Goal: Task Accomplishment & Management: Manage account settings

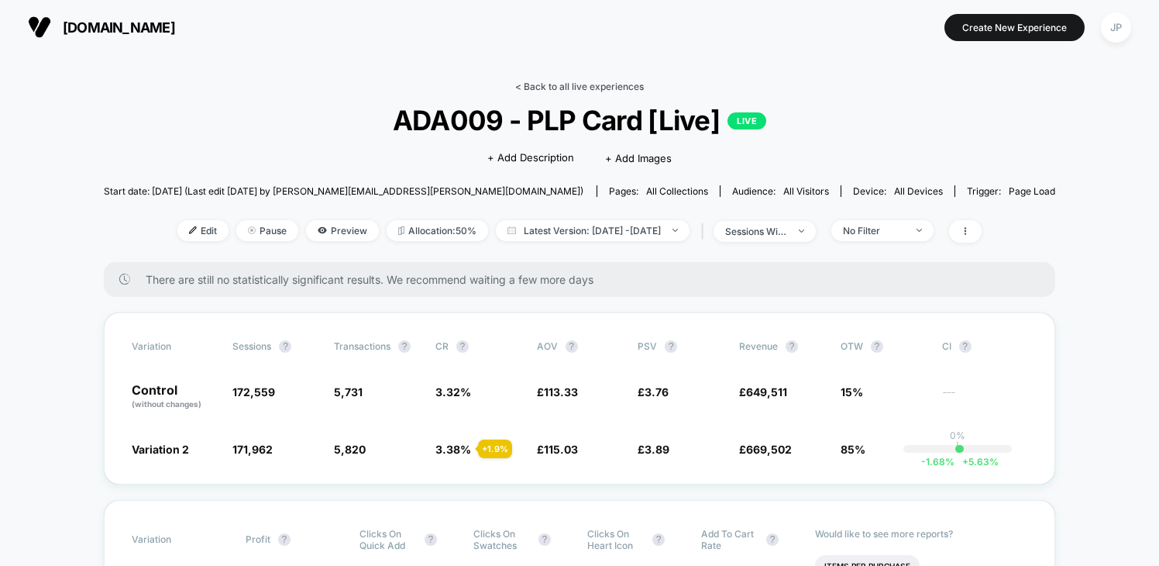
click at [570, 85] on link "< Back to all live experiences" at bounding box center [579, 87] width 129 height 12
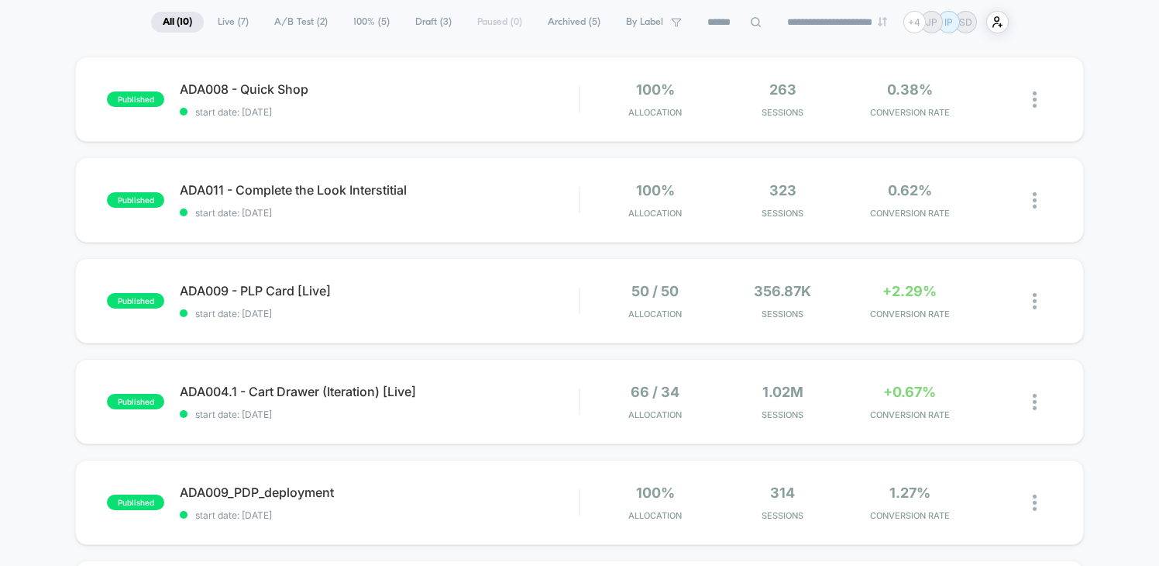
scroll to position [112, 0]
click at [468, 298] on span "ADA009 - PLP Card [Live] Click to edit experience details" at bounding box center [379, 291] width 399 height 15
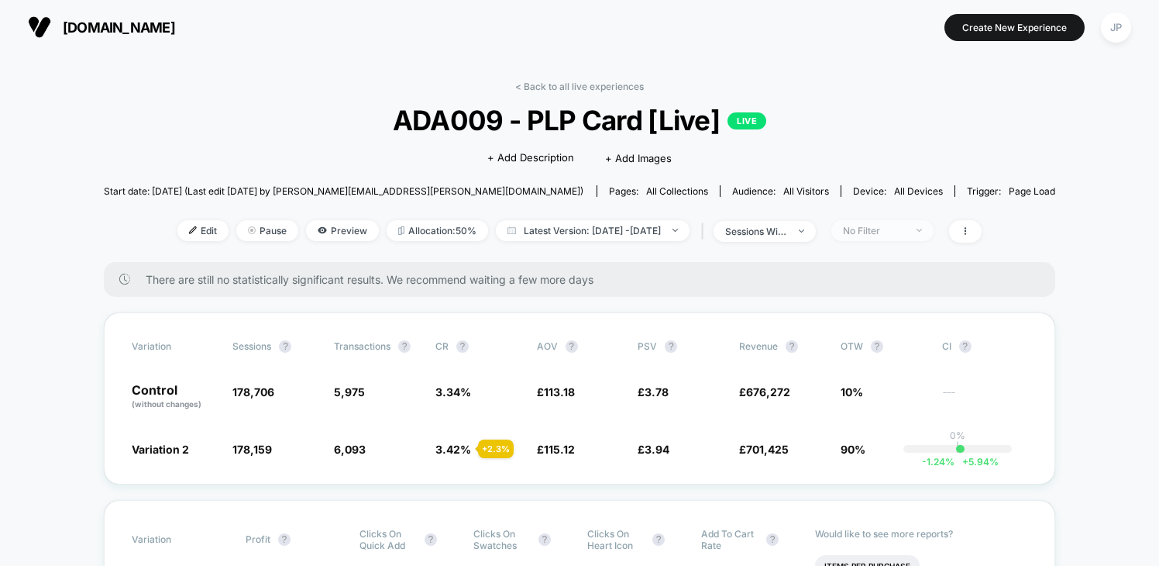
click at [934, 225] on span "No Filter" at bounding box center [882, 230] width 102 height 21
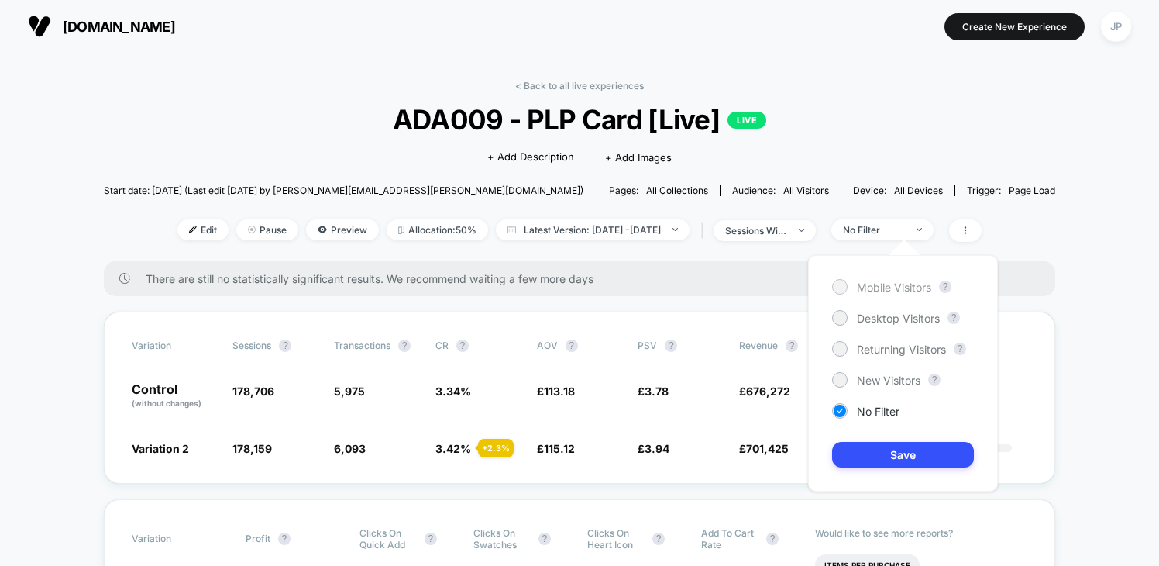
click at [868, 289] on span "Mobile Visitors" at bounding box center [894, 286] width 74 height 13
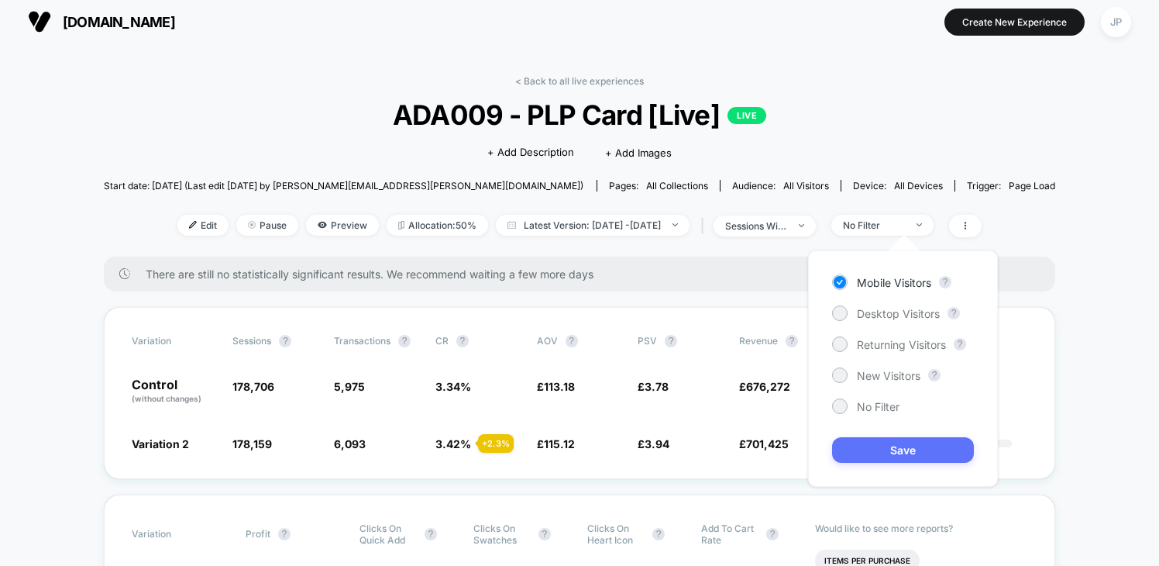
click at [913, 450] on button "Save" at bounding box center [903, 450] width 142 height 26
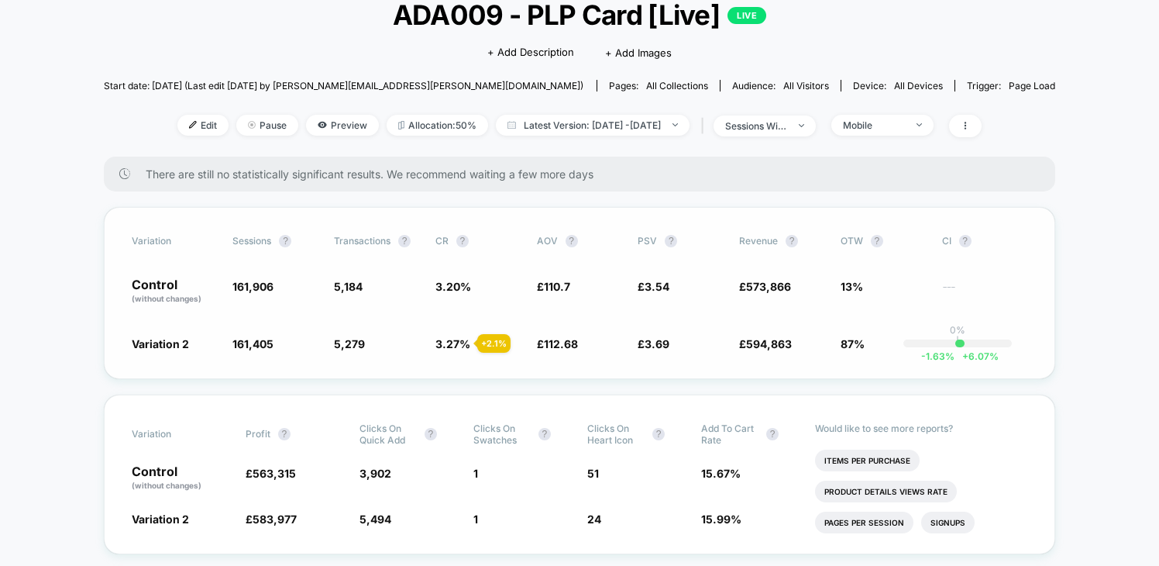
scroll to position [114, 0]
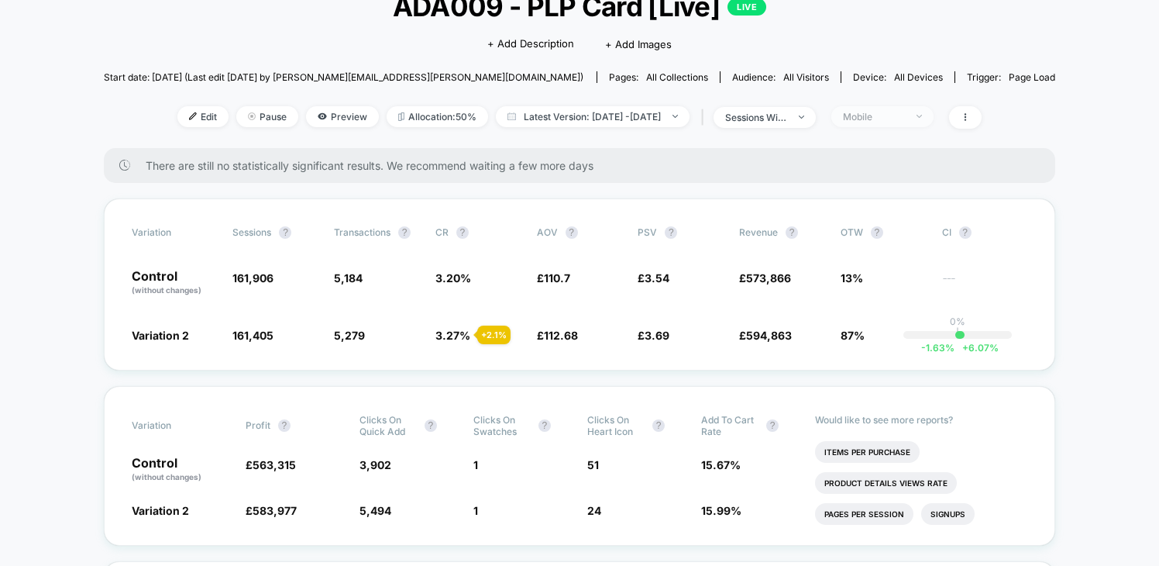
click at [905, 120] on div "Mobile" at bounding box center [874, 117] width 62 height 12
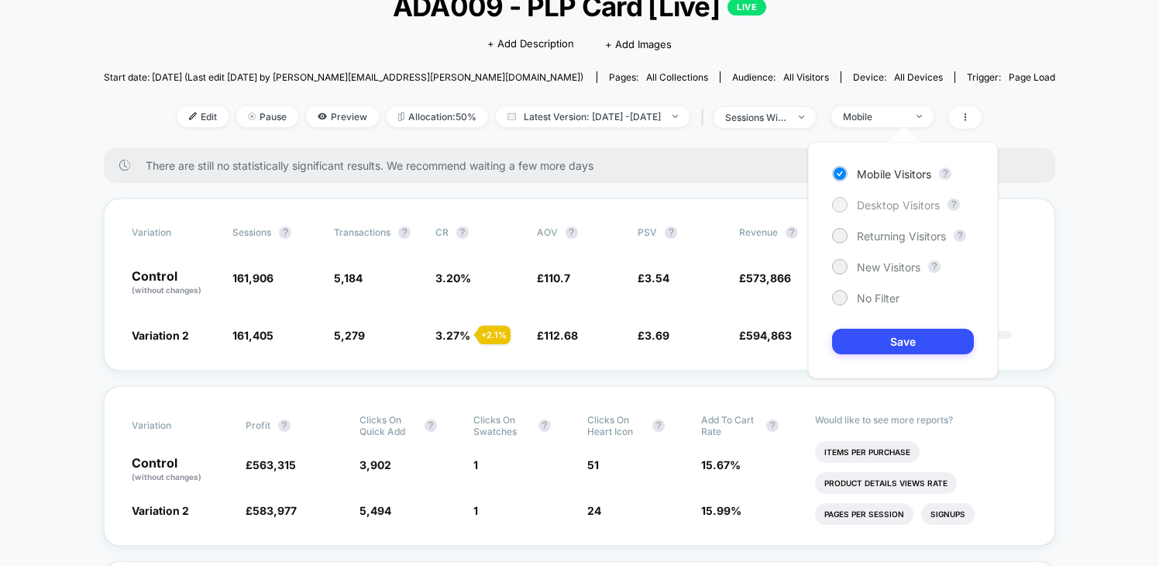
click at [892, 205] on span "Desktop Visitors" at bounding box center [898, 204] width 83 height 13
click at [903, 346] on button "Save" at bounding box center [903, 342] width 142 height 26
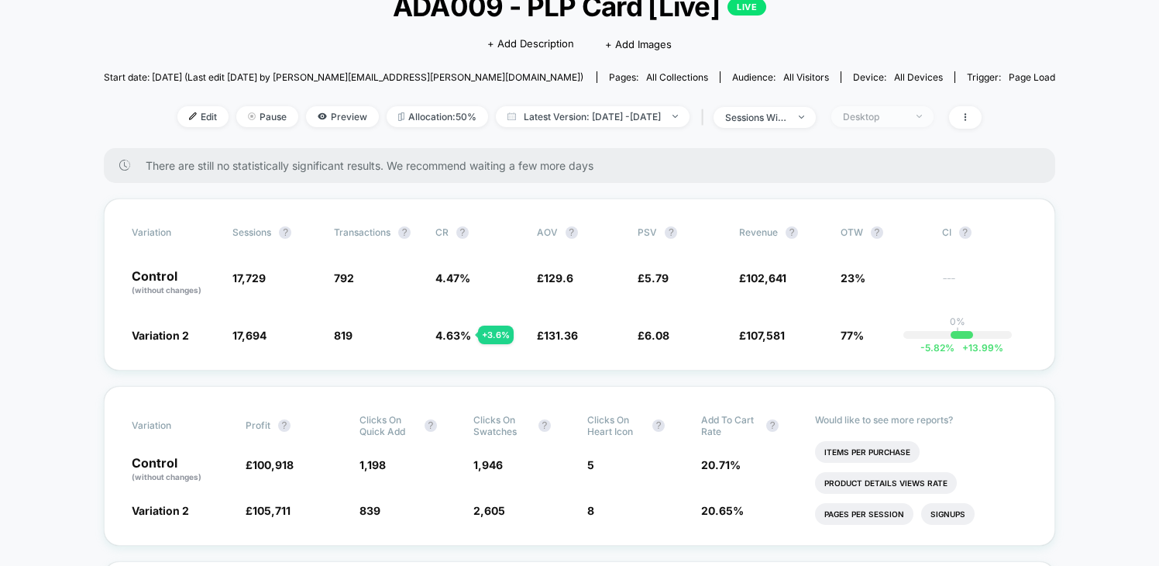
click at [905, 112] on div "Desktop" at bounding box center [874, 117] width 62 height 12
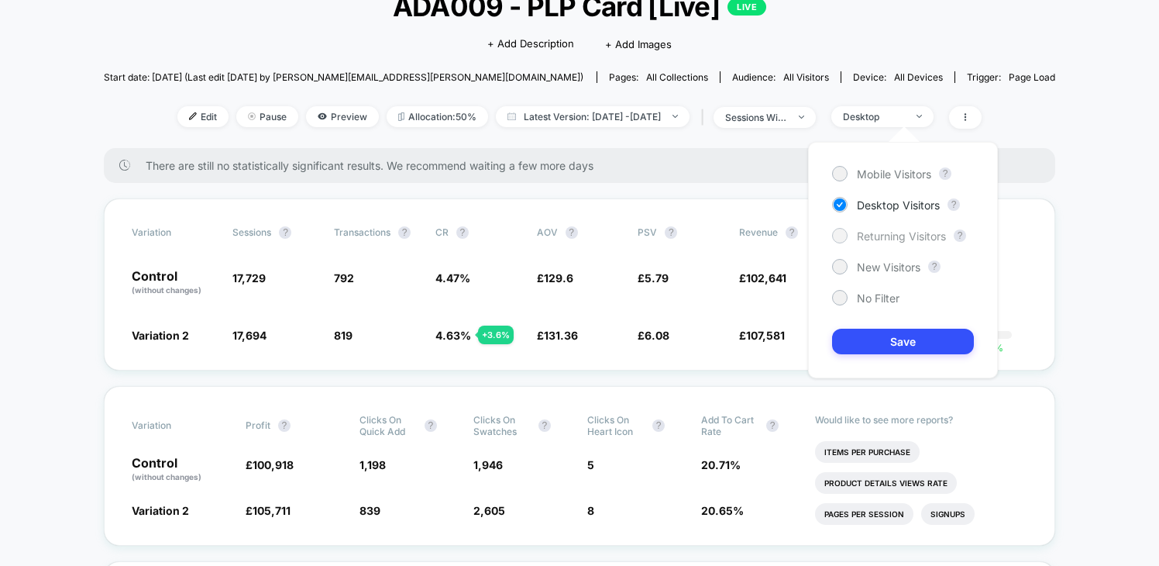
click at [893, 231] on span "Returning Visitors" at bounding box center [901, 235] width 89 height 13
click at [894, 335] on button "Save" at bounding box center [903, 342] width 142 height 26
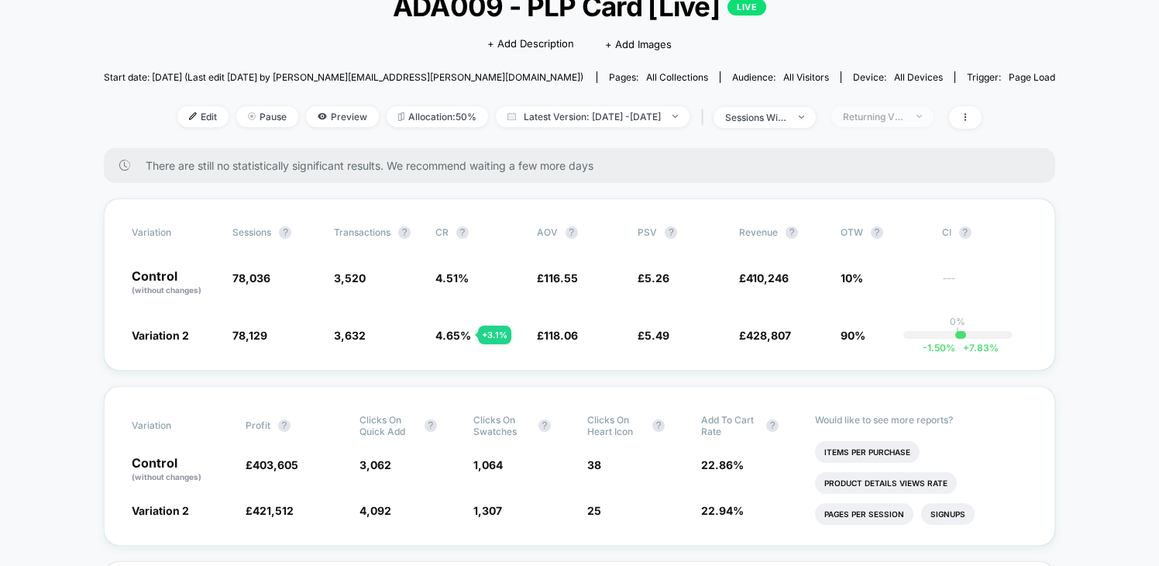
click at [934, 111] on span "Returning Visitors" at bounding box center [882, 116] width 102 height 21
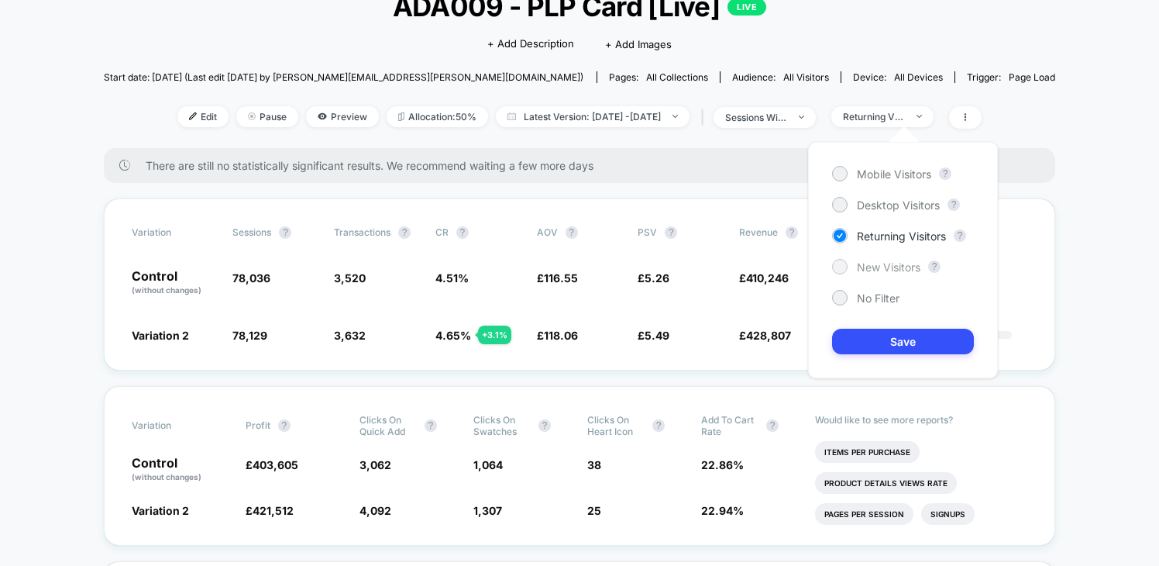
click at [896, 263] on span "New Visitors" at bounding box center [889, 266] width 64 height 13
click at [892, 342] on button "Save" at bounding box center [903, 342] width 142 height 26
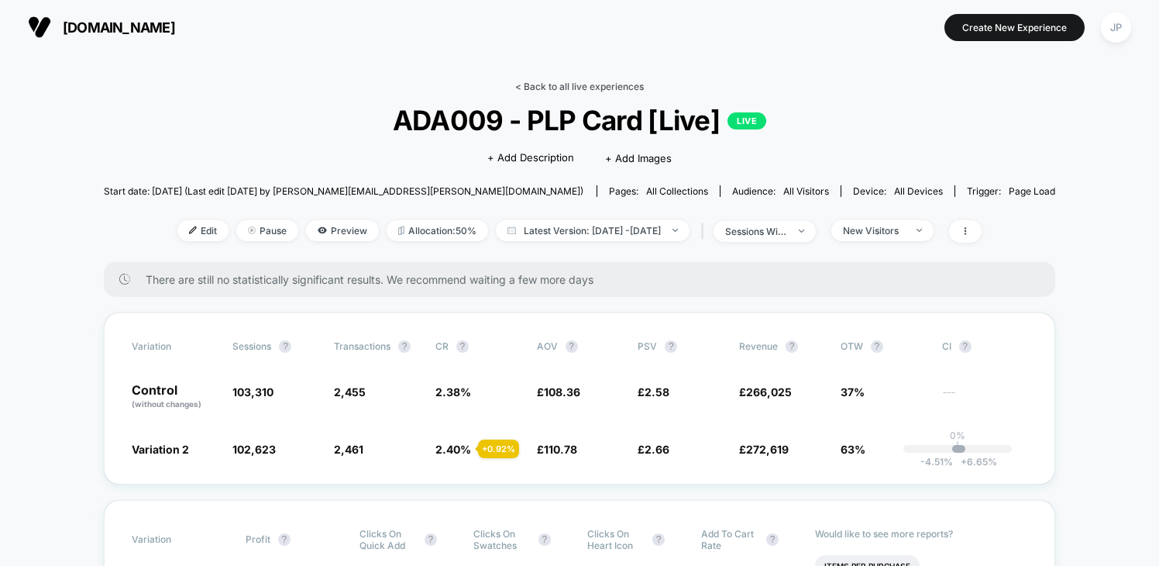
click at [602, 82] on link "< Back to all live experiences" at bounding box center [579, 87] width 129 height 12
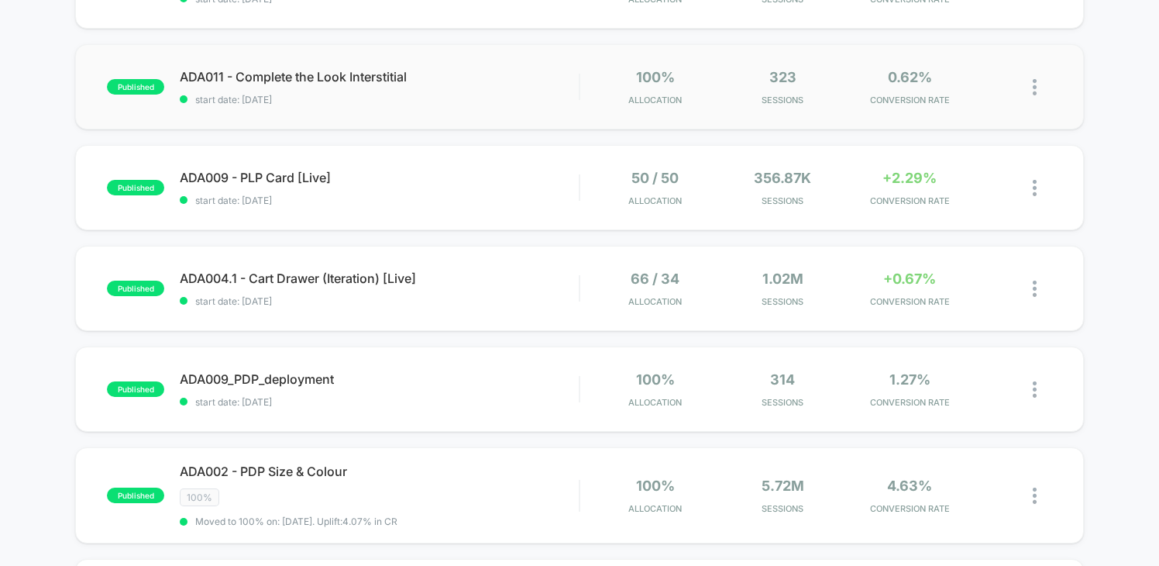
scroll to position [229, 0]
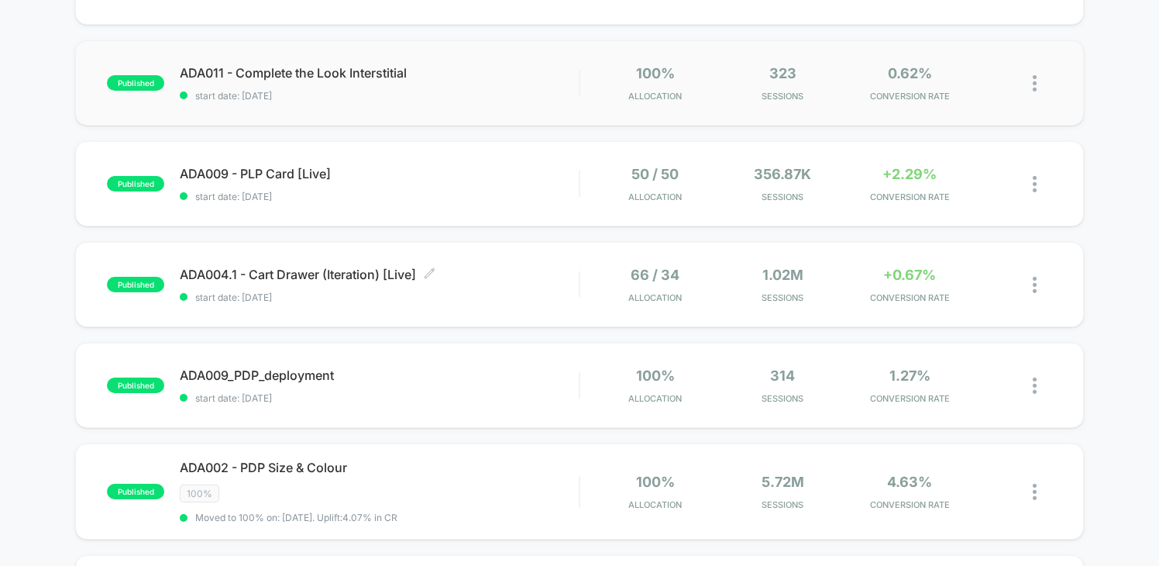
click at [542, 286] on div "ADA004.1 - Cart Drawer (Iteration) [Live] Click to edit experience details Clic…" at bounding box center [379, 285] width 399 height 36
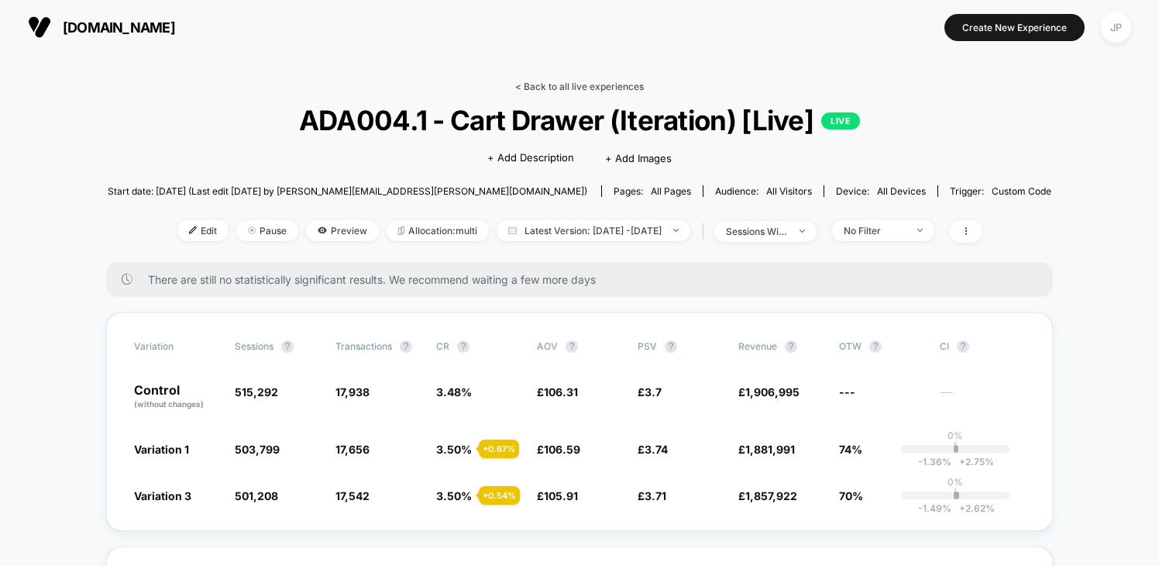
click at [558, 86] on link "< Back to all live experiences" at bounding box center [579, 87] width 129 height 12
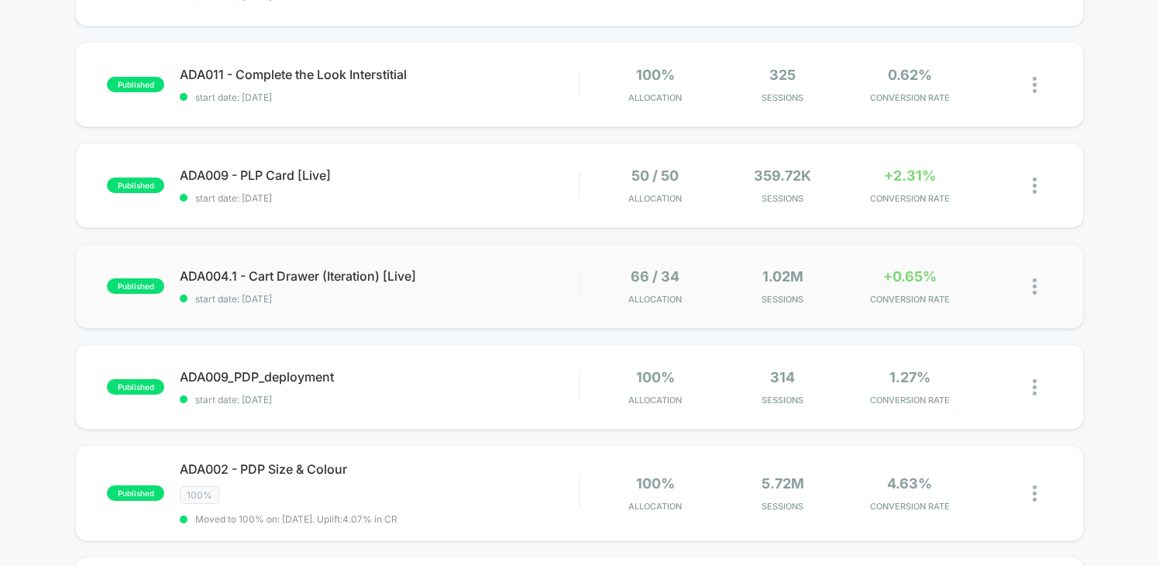
scroll to position [227, 0]
click at [450, 177] on span "ADA009 - PLP Card [Live] Click to edit experience details" at bounding box center [379, 175] width 399 height 15
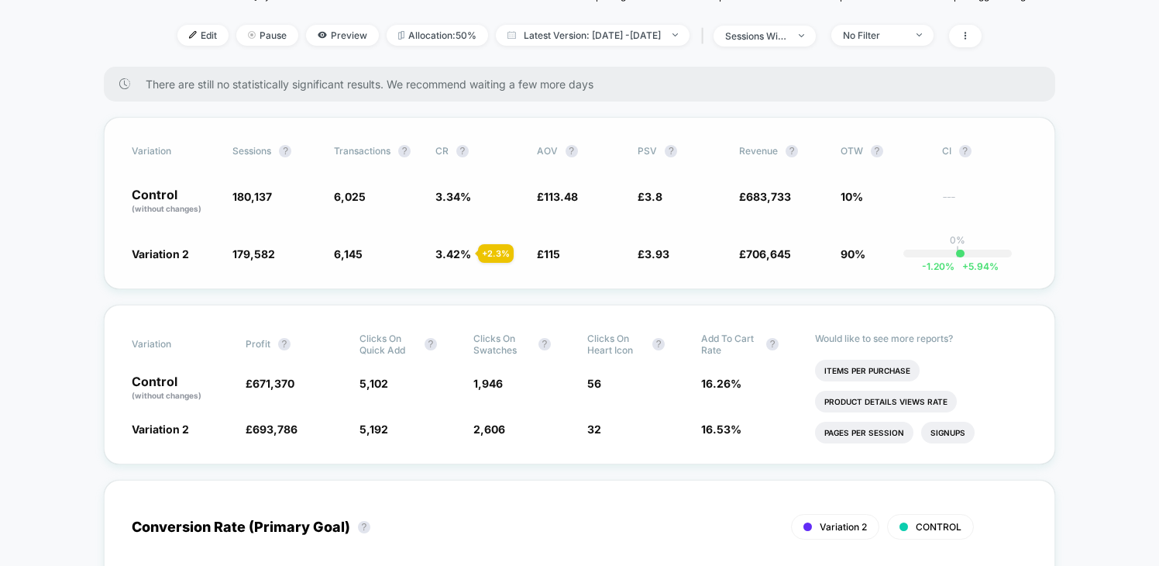
scroll to position [227, 0]
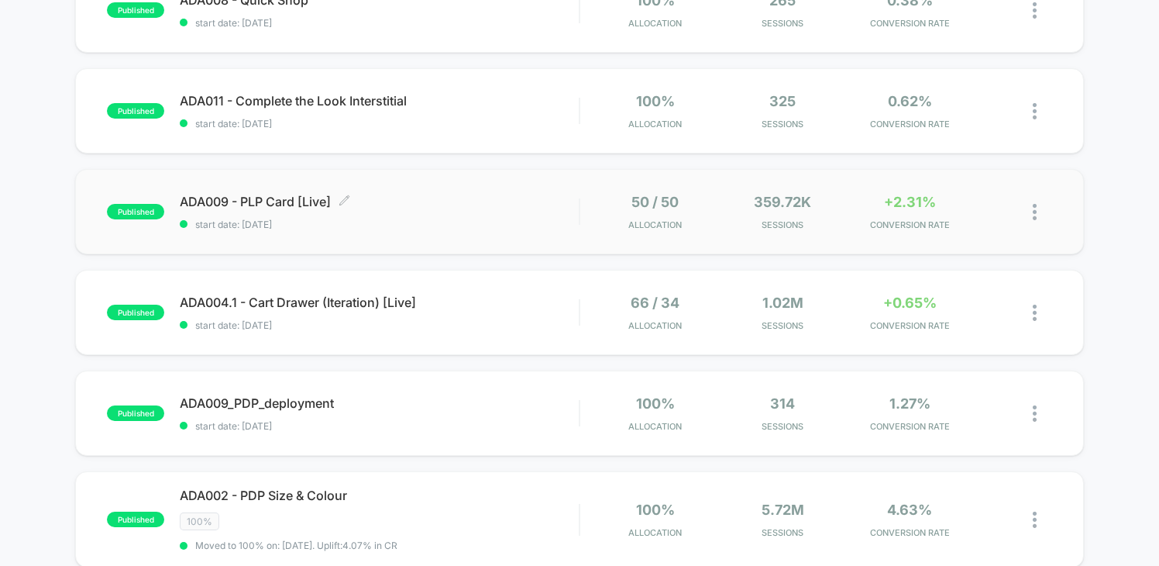
scroll to position [215, 0]
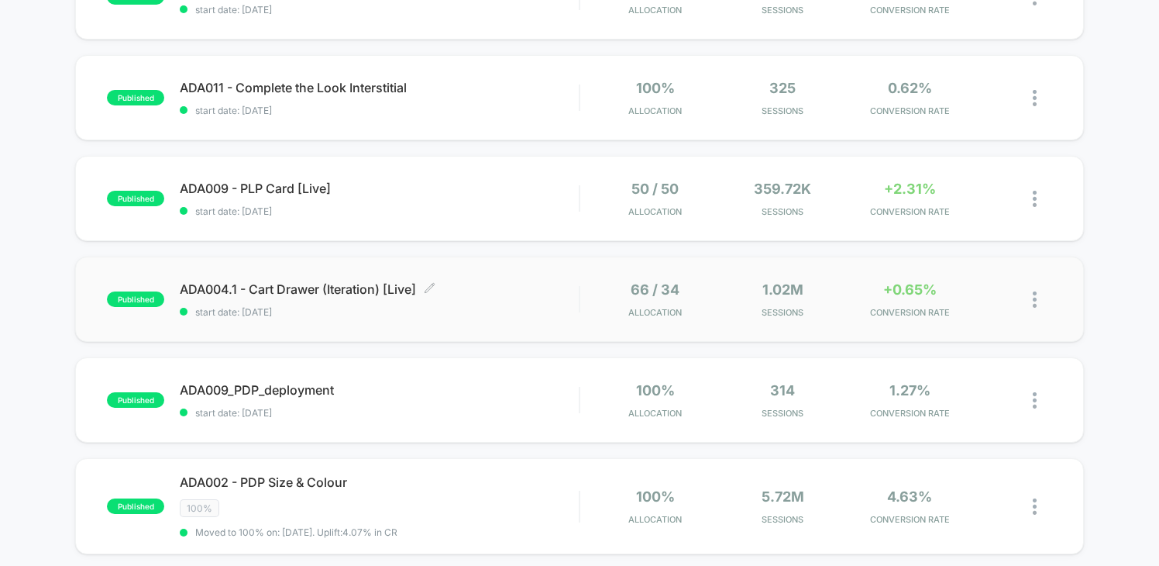
click at [504, 303] on div "ADA004.1 - Cart Drawer (Iteration) [Live] Click to edit experience details Clic…" at bounding box center [379, 299] width 399 height 36
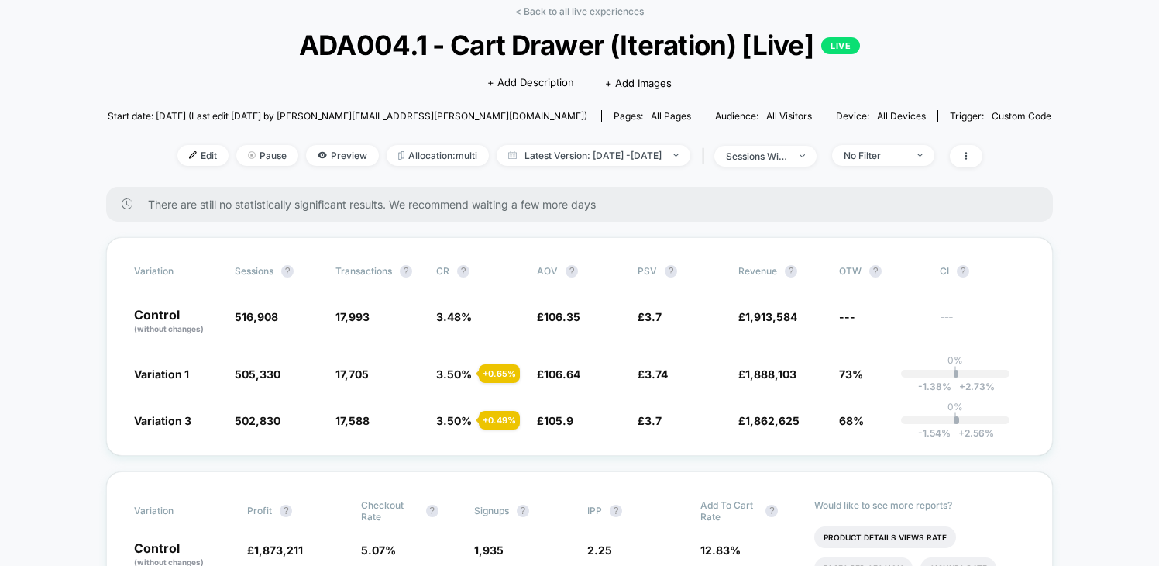
scroll to position [81, 0]
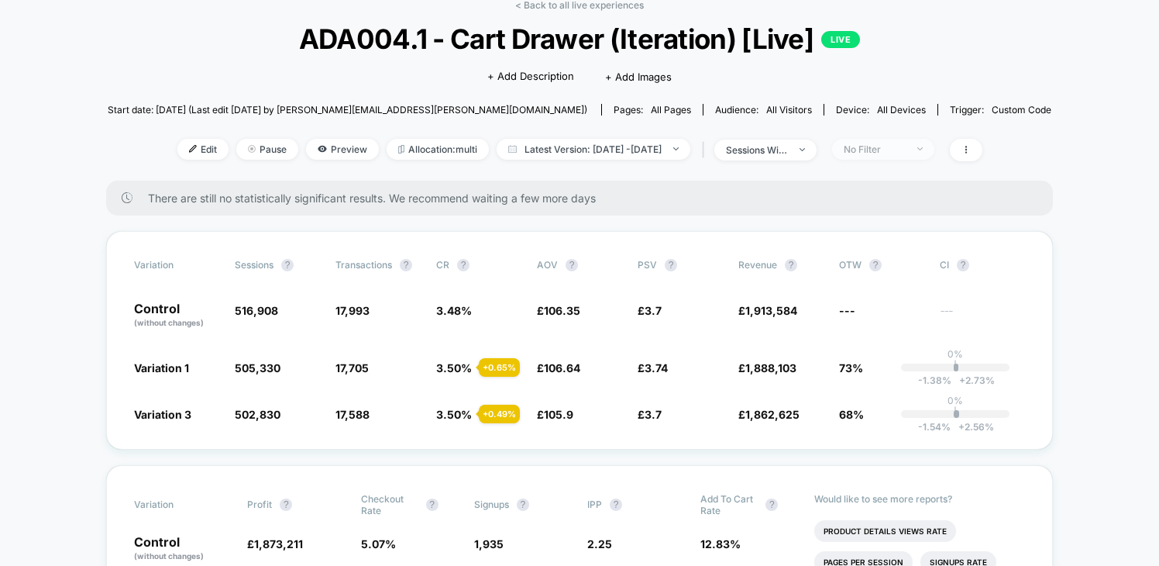
click at [879, 146] on div "No Filter" at bounding box center [875, 149] width 62 height 12
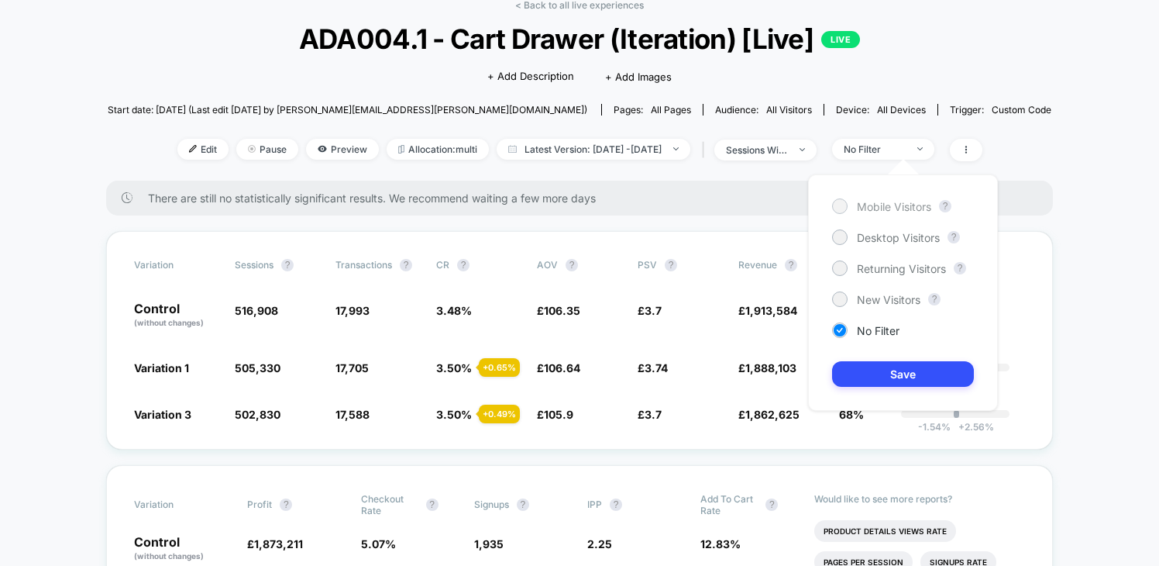
click at [893, 203] on span "Mobile Visitors" at bounding box center [894, 206] width 74 height 13
click at [920, 365] on button "Save" at bounding box center [903, 374] width 142 height 26
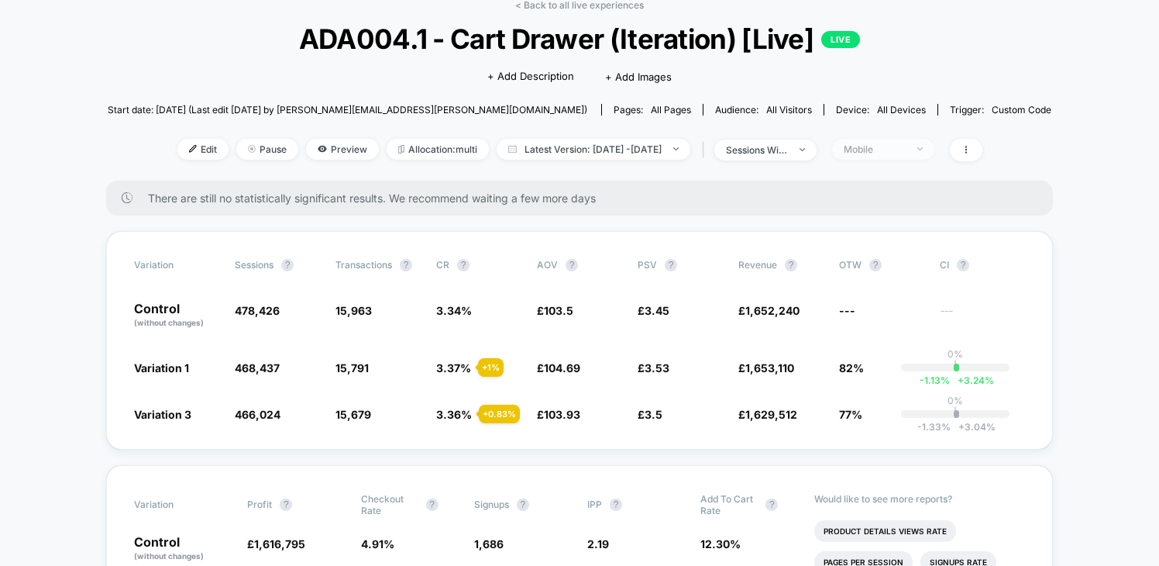
click at [906, 146] on div "Mobile" at bounding box center [875, 149] width 62 height 12
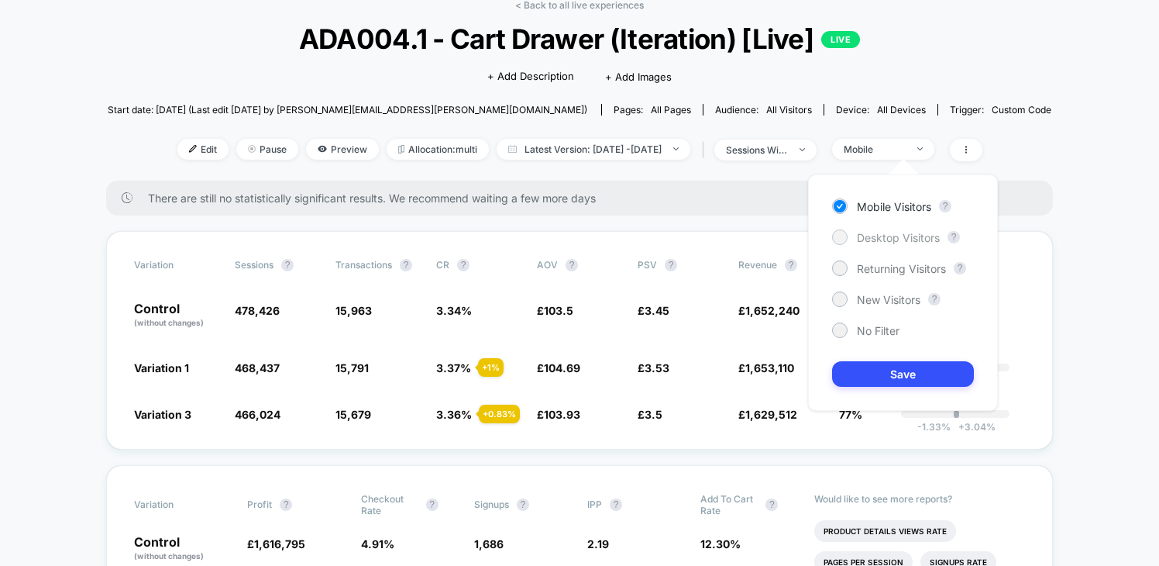
click at [885, 235] on span "Desktop Visitors" at bounding box center [898, 237] width 83 height 13
click at [869, 372] on button "Save" at bounding box center [903, 374] width 142 height 26
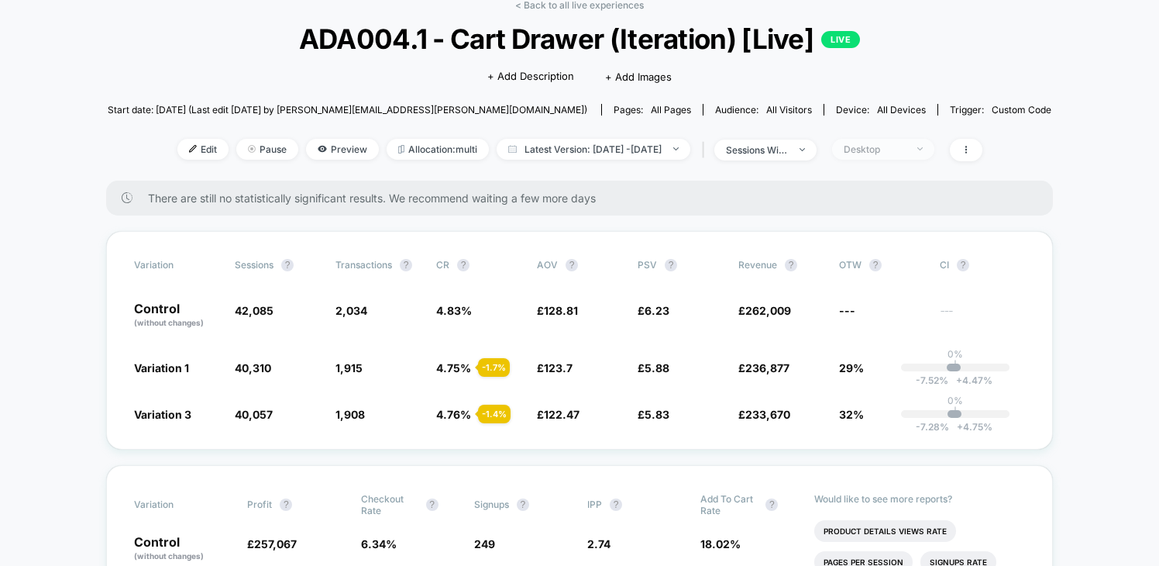
click at [891, 144] on div "Desktop" at bounding box center [875, 149] width 62 height 12
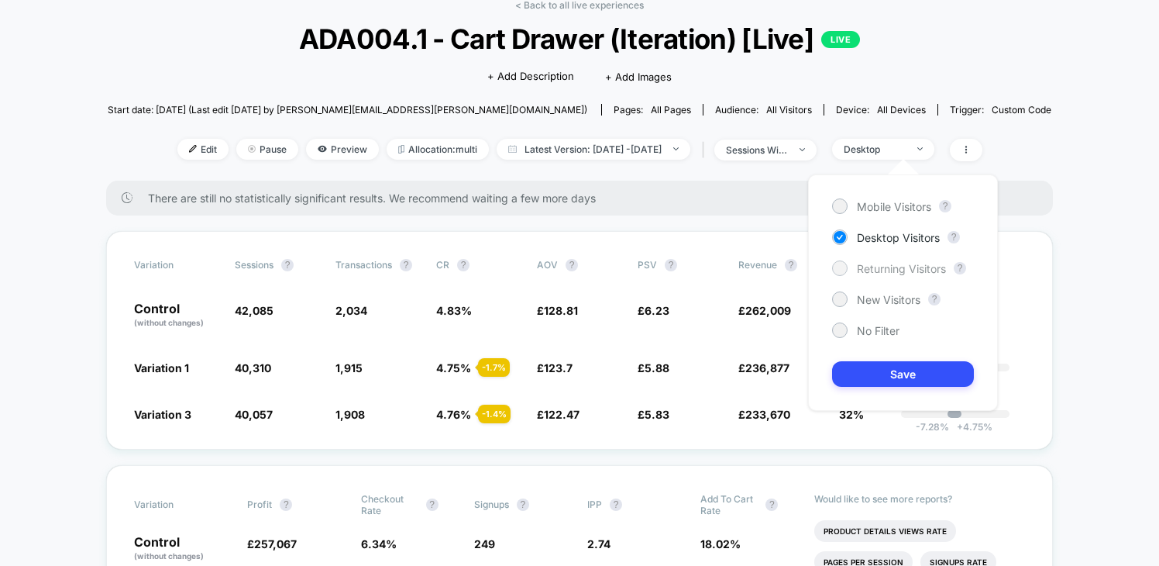
click at [873, 265] on span "Returning Visitors" at bounding box center [901, 268] width 89 height 13
click at [873, 369] on button "Save" at bounding box center [903, 374] width 142 height 26
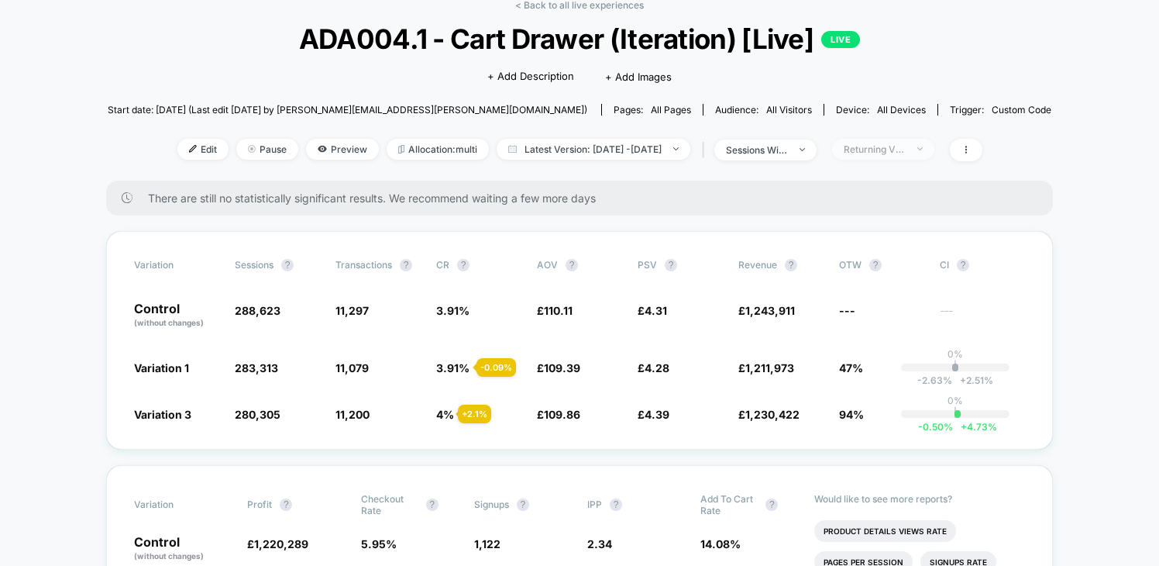
click at [906, 146] on div "Returning Visitors" at bounding box center [875, 149] width 62 height 12
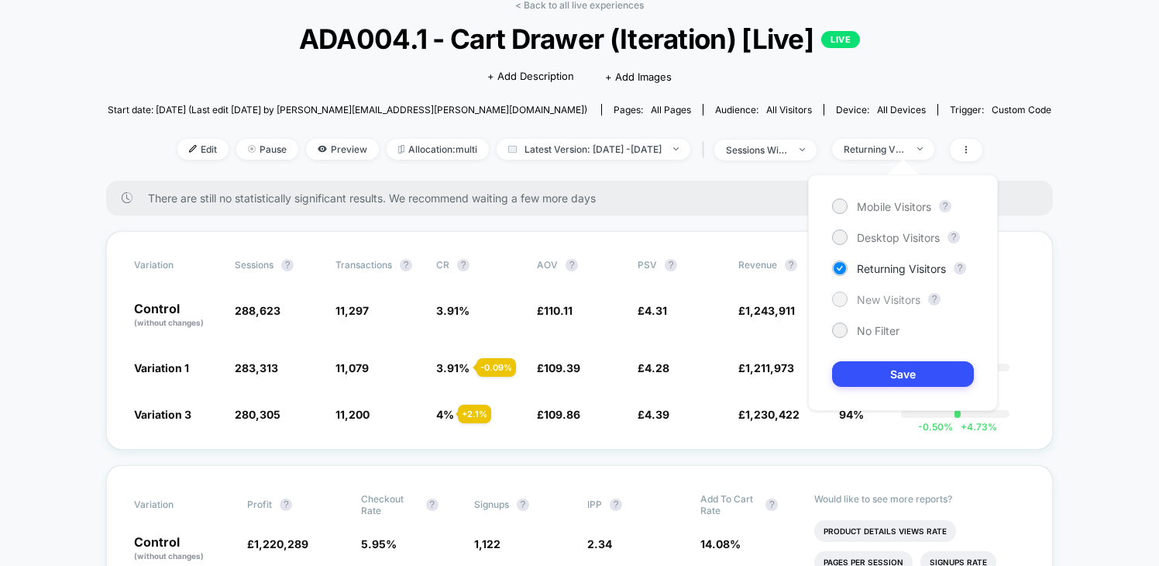
click at [899, 298] on span "New Visitors" at bounding box center [889, 299] width 64 height 13
click at [890, 378] on button "Save" at bounding box center [903, 374] width 142 height 26
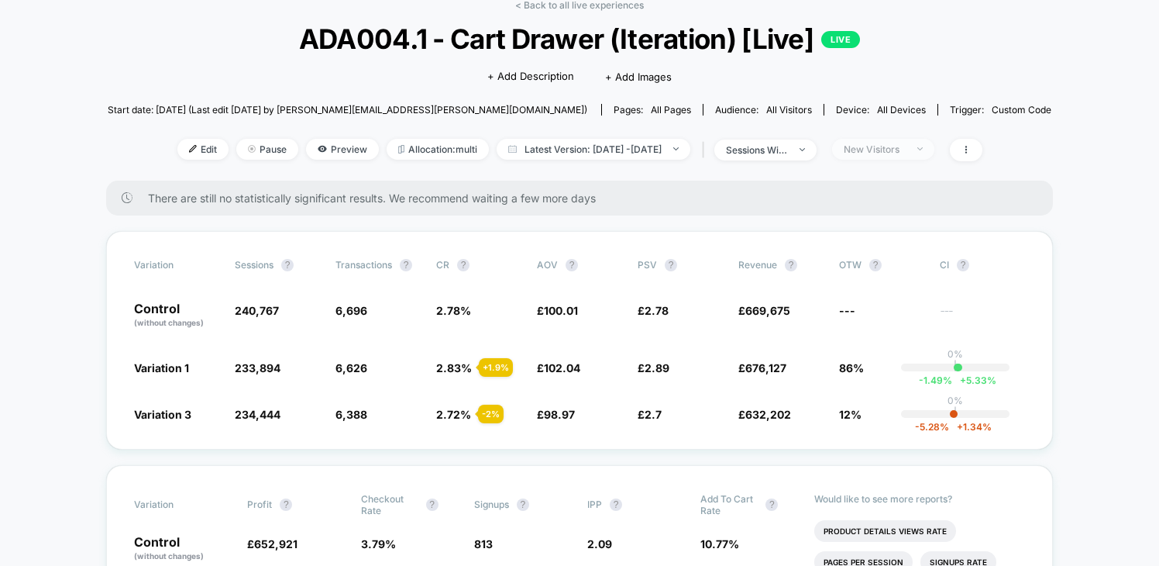
click at [906, 144] on div "New Visitors" at bounding box center [875, 149] width 62 height 12
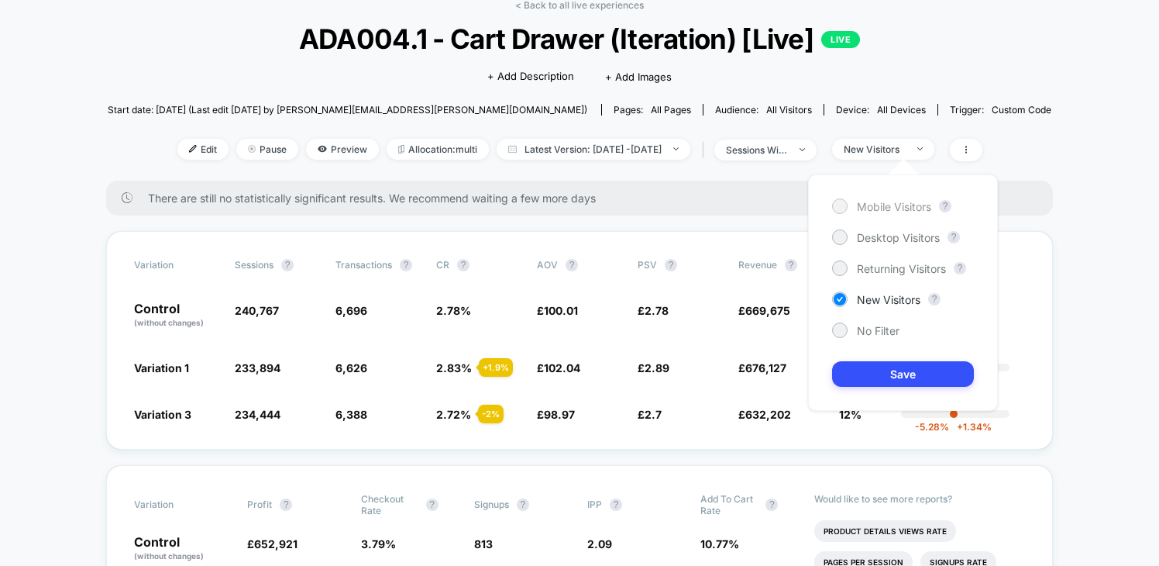
click at [876, 209] on span "Mobile Visitors" at bounding box center [894, 206] width 74 height 13
click at [869, 329] on span "No Filter" at bounding box center [878, 330] width 43 height 13
click at [885, 376] on button "Save" at bounding box center [903, 374] width 142 height 26
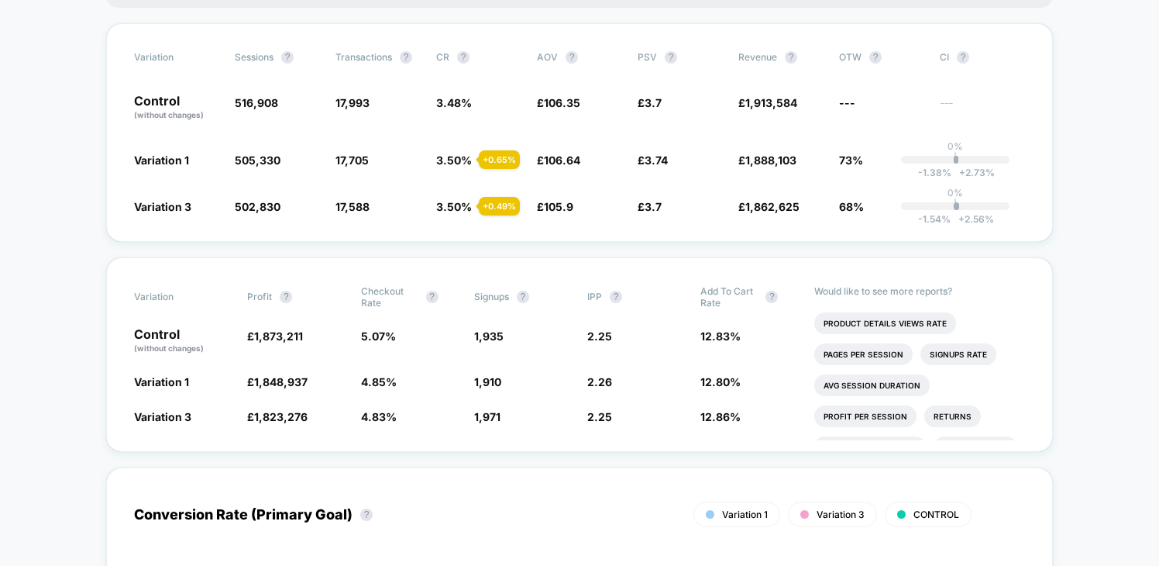
scroll to position [291, 0]
